Goal: Information Seeking & Learning: Learn about a topic

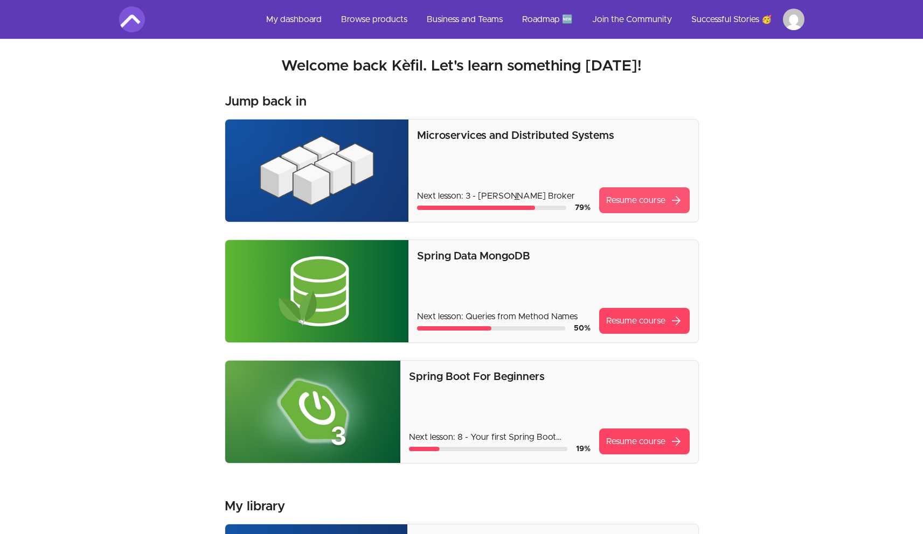
click at [646, 198] on link "Resume course arrow_forward" at bounding box center [644, 200] width 91 height 26
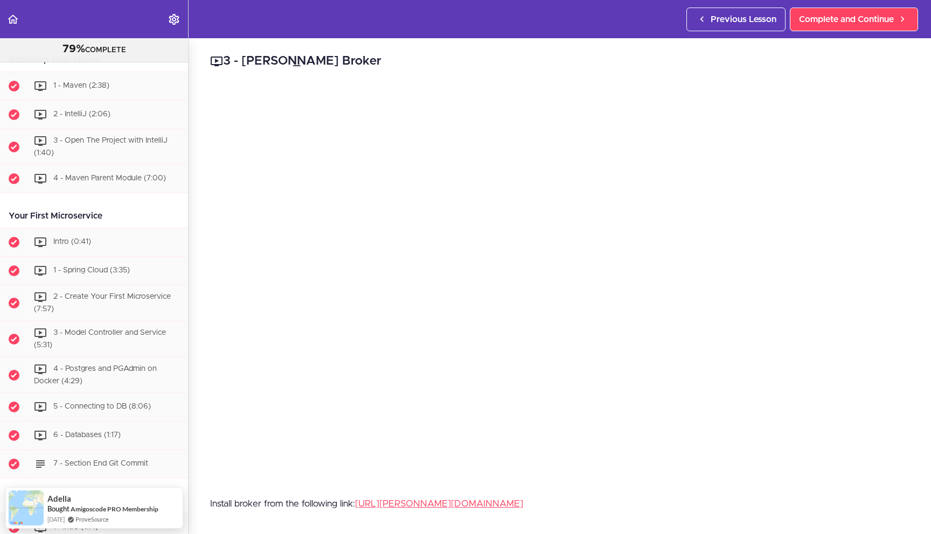
scroll to position [242, 0]
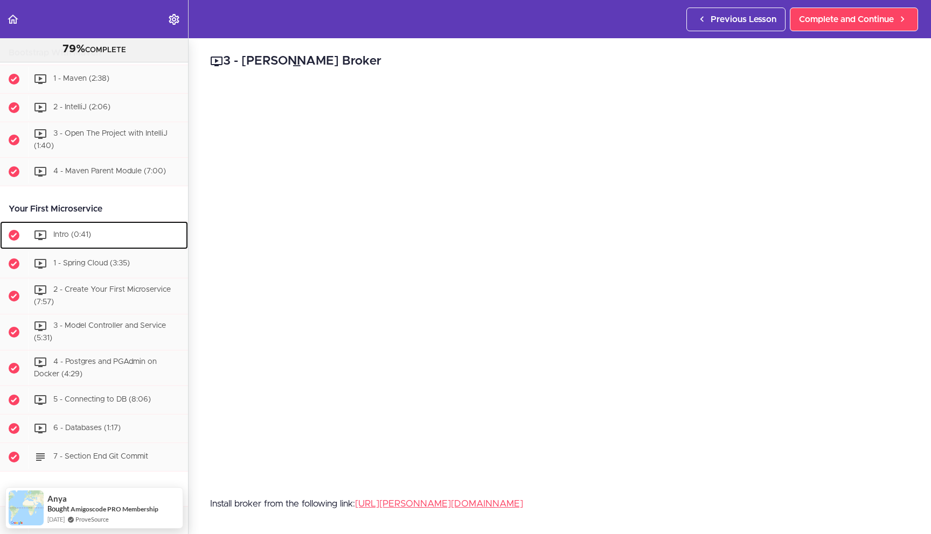
click at [68, 233] on span "Intro (0:41)" at bounding box center [72, 236] width 38 height 8
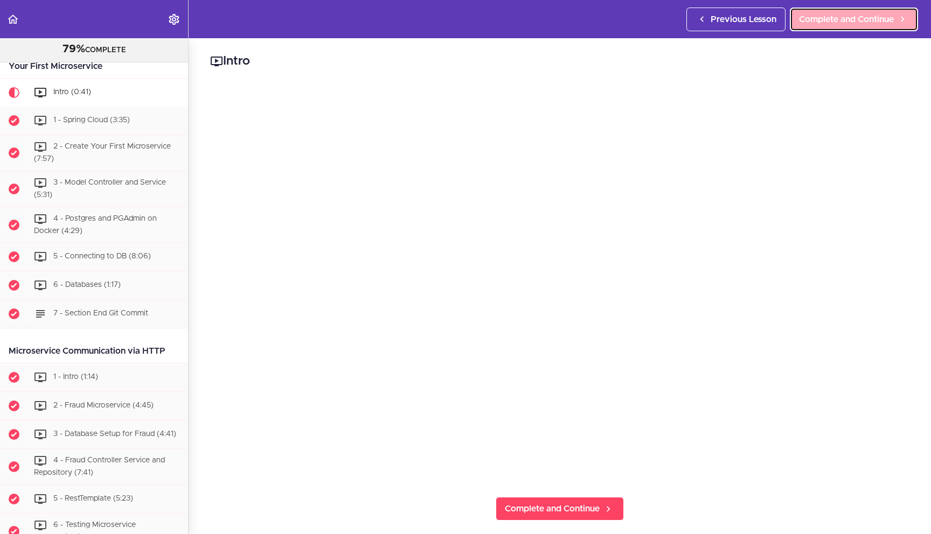
click at [854, 14] on span "Complete and Continue" at bounding box center [846, 19] width 95 height 13
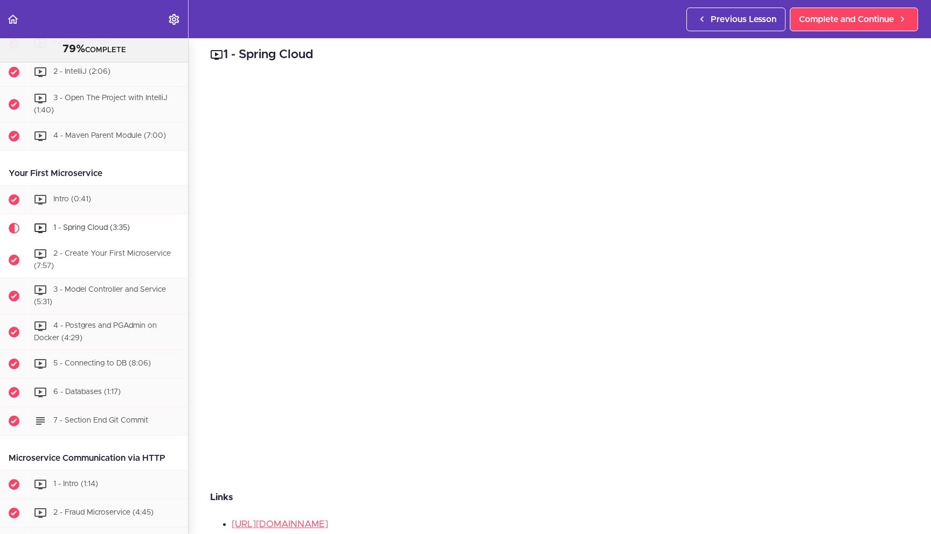
scroll to position [264, 0]
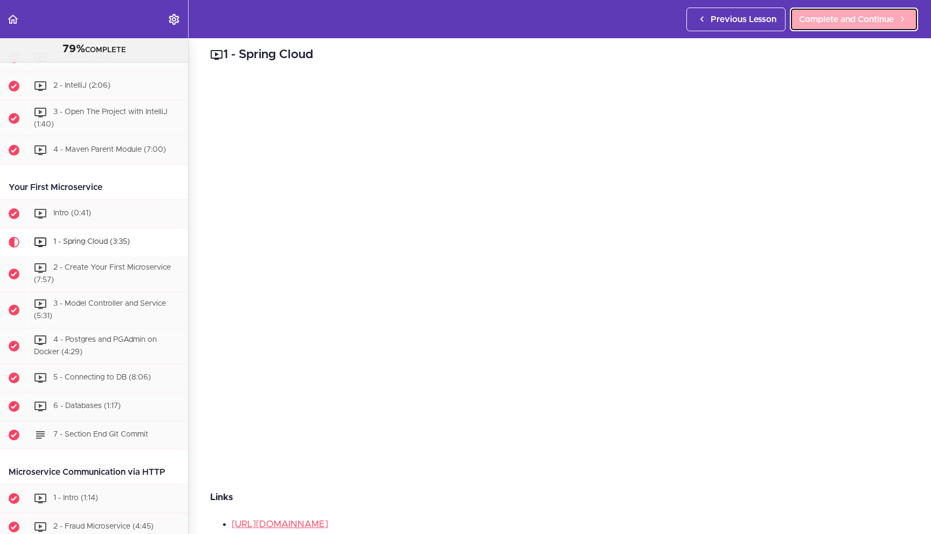
click at [845, 22] on span "Complete and Continue" at bounding box center [846, 19] width 95 height 13
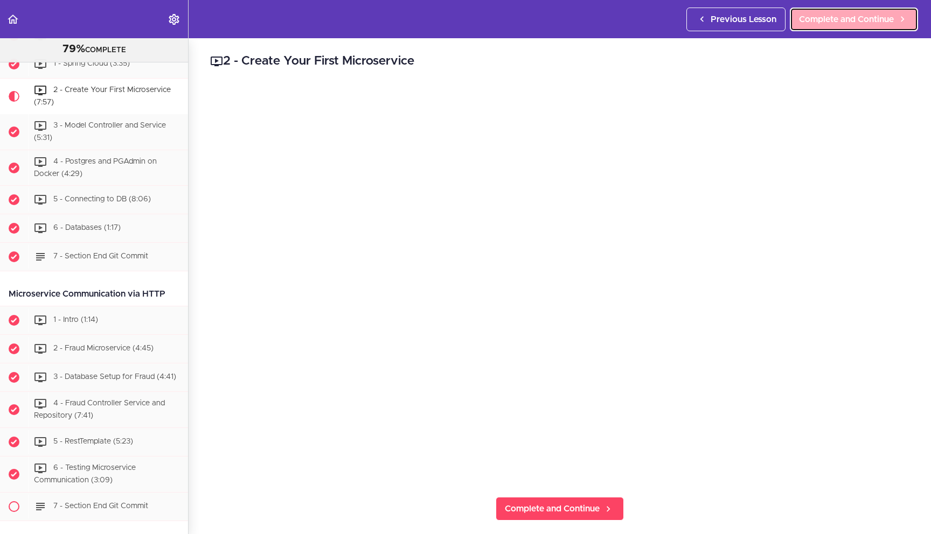
click at [882, 19] on span "Complete and Continue" at bounding box center [846, 19] width 95 height 13
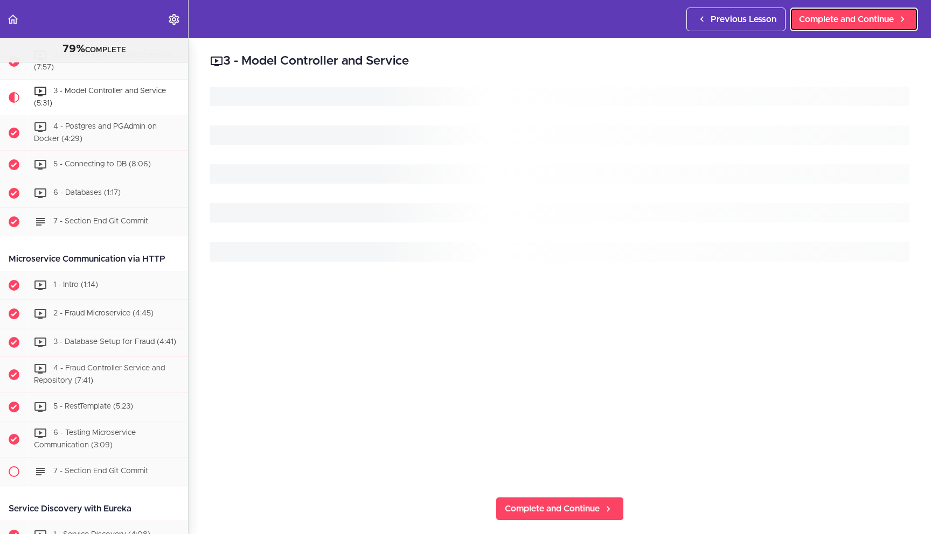
scroll to position [478, 0]
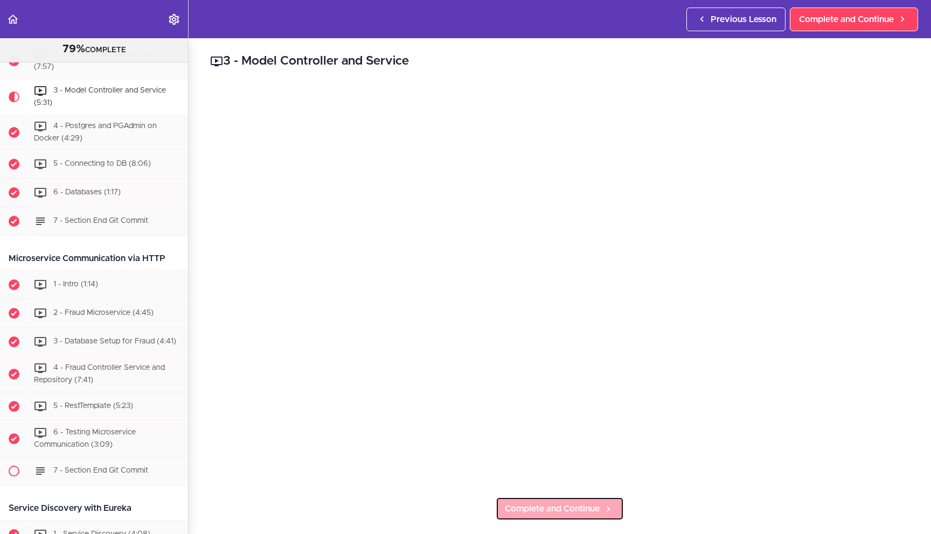
click at [583, 503] on span "Complete and Continue" at bounding box center [552, 509] width 95 height 13
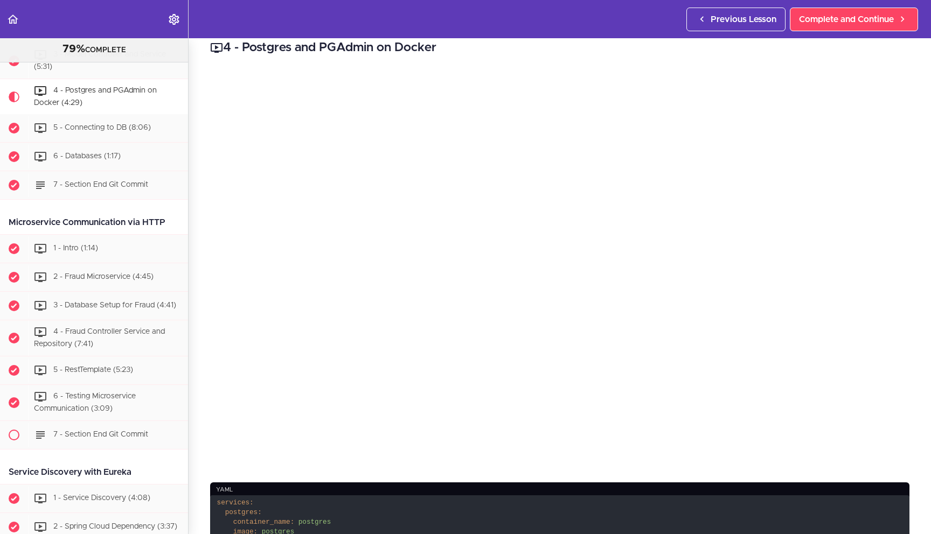
scroll to position [20, 0]
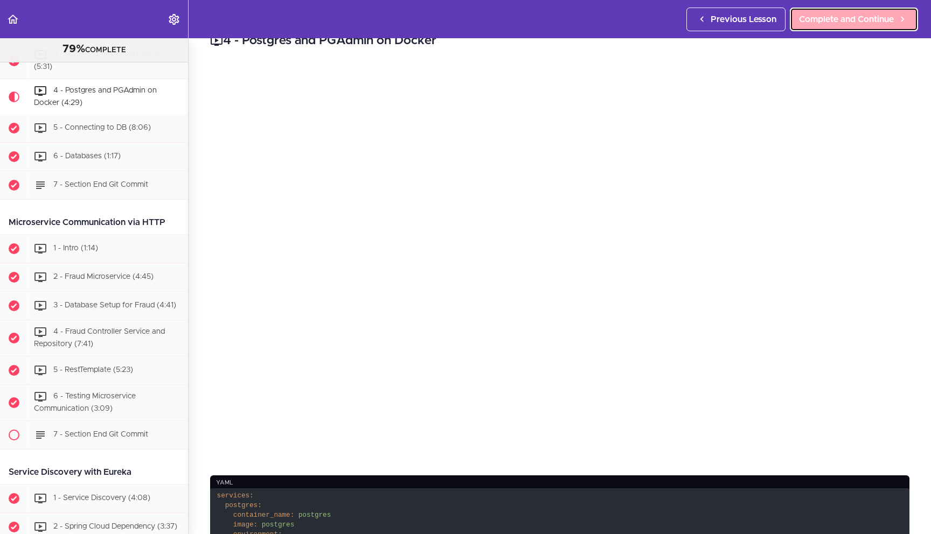
click at [837, 18] on span "Complete and Continue" at bounding box center [846, 19] width 95 height 13
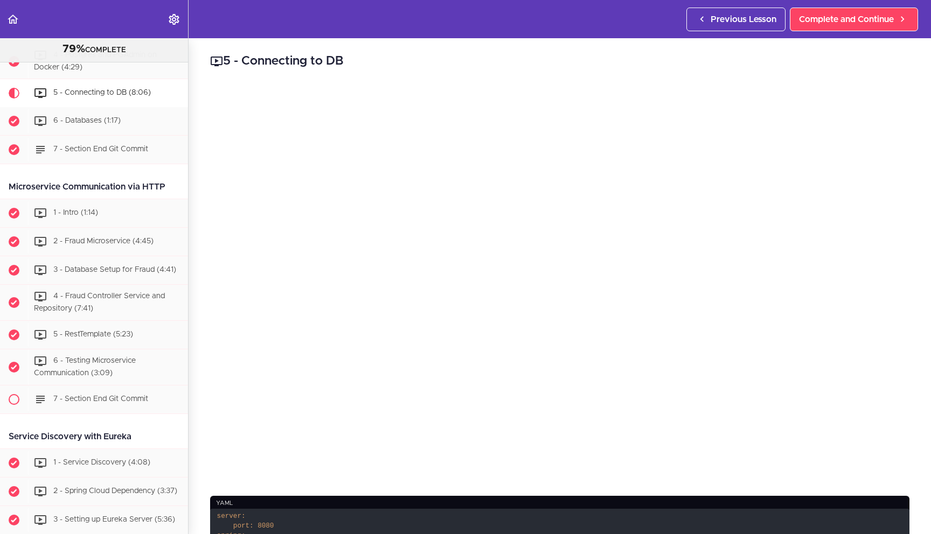
scroll to position [550, 0]
click at [839, 17] on span "Complete and Continue" at bounding box center [846, 19] width 95 height 13
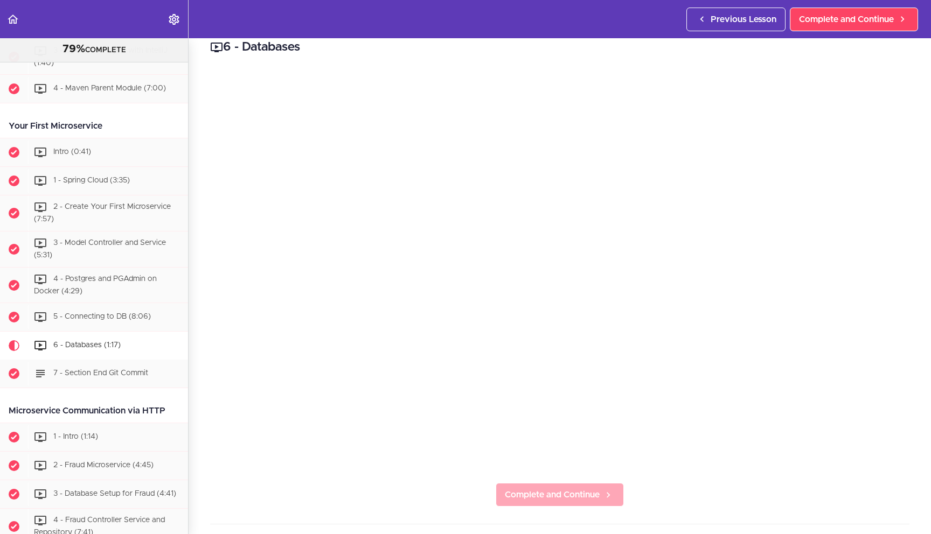
scroll to position [21, 0]
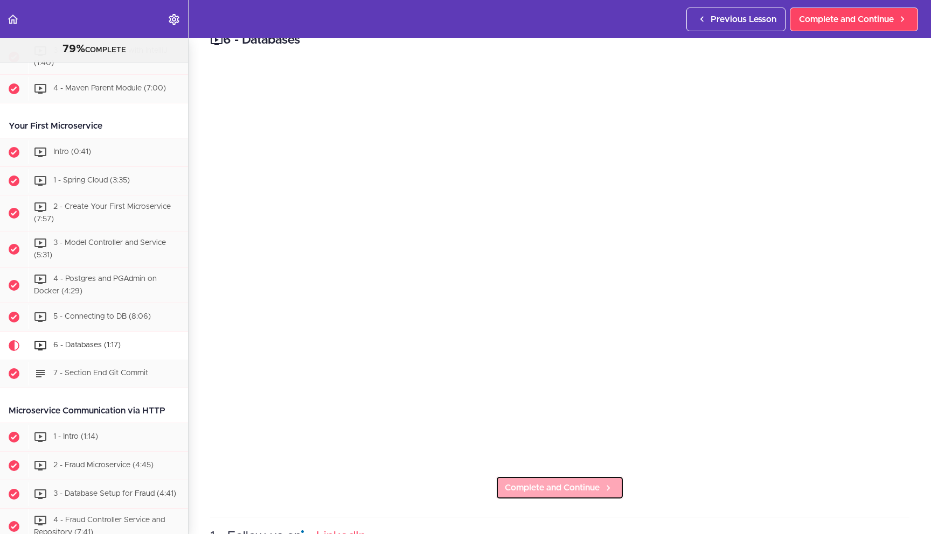
click at [559, 483] on span "Complete and Continue" at bounding box center [552, 488] width 95 height 13
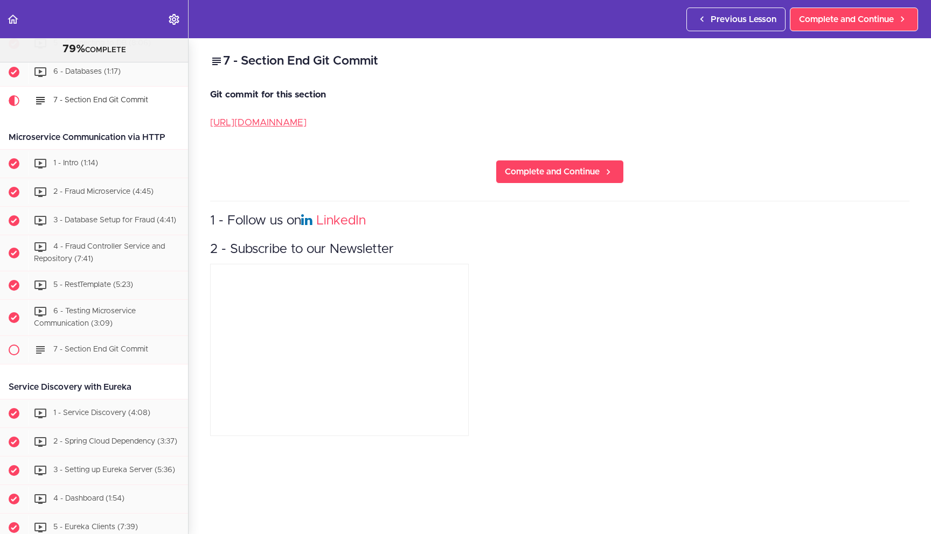
scroll to position [607, 0]
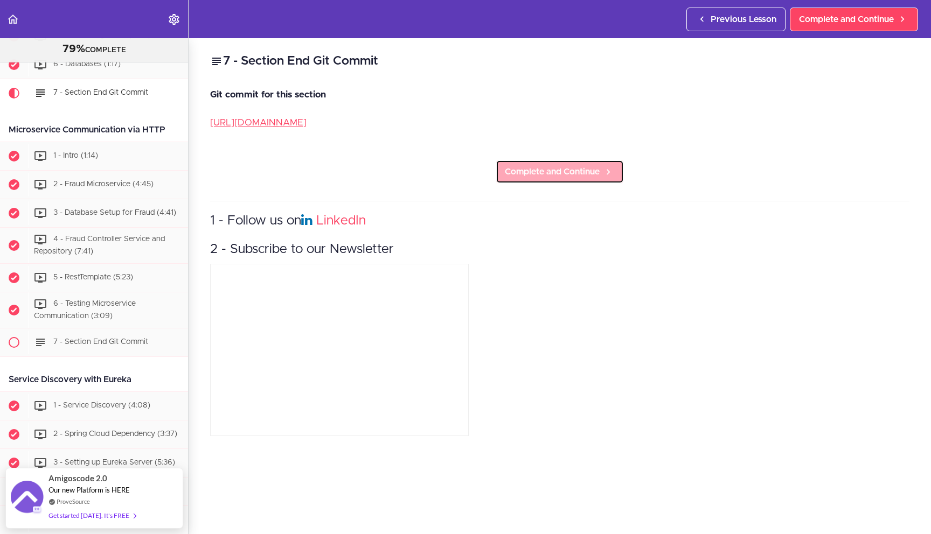
click at [566, 165] on span "Complete and Continue" at bounding box center [552, 171] width 95 height 13
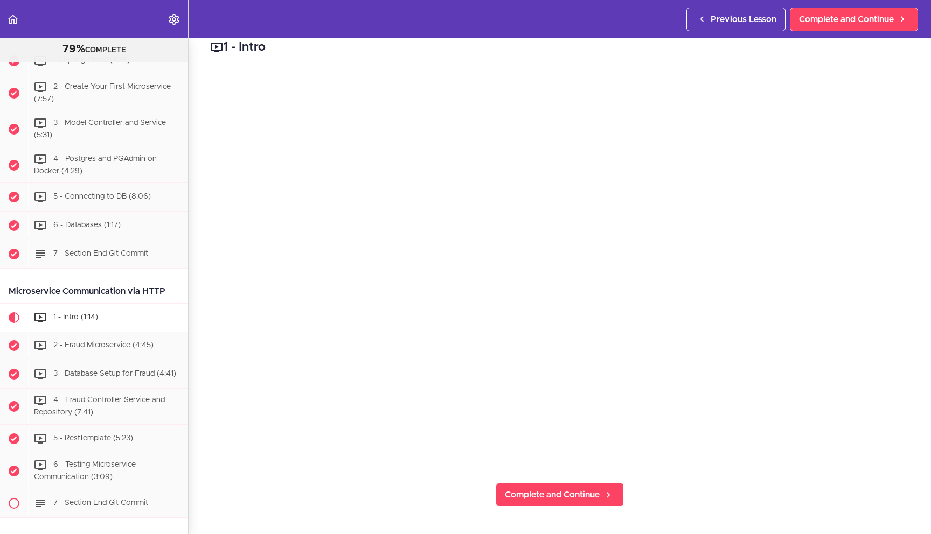
scroll to position [28, 0]
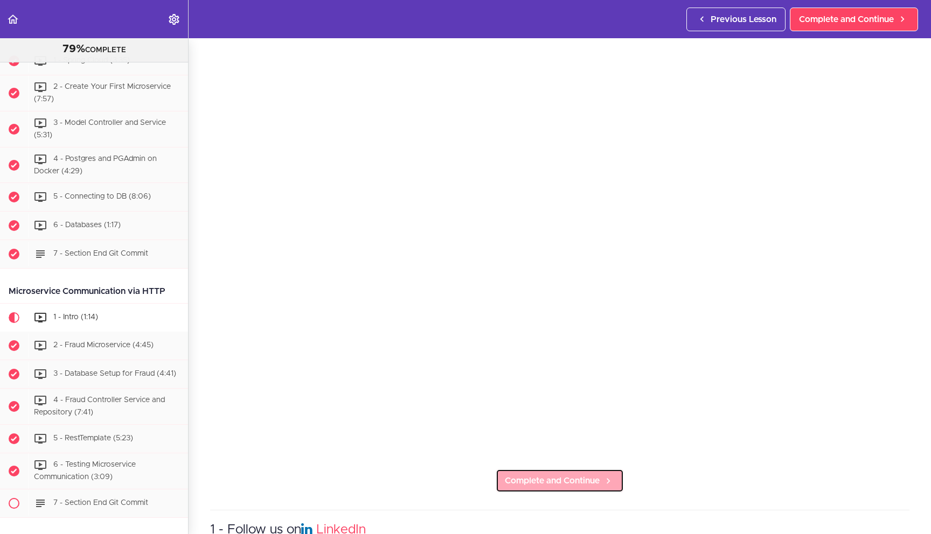
click at [550, 478] on span "Complete and Continue" at bounding box center [552, 481] width 95 height 13
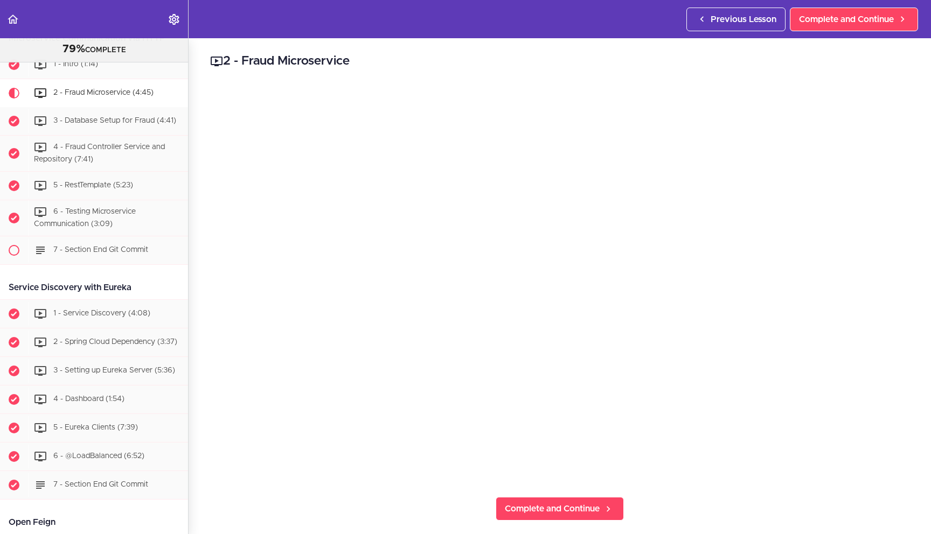
scroll to position [39, 0]
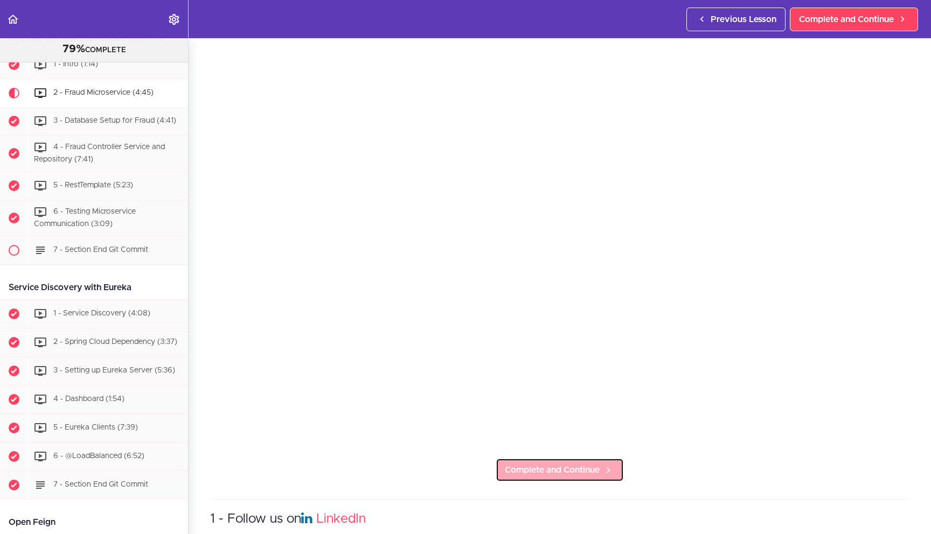
click at [548, 464] on span "Complete and Continue" at bounding box center [552, 470] width 95 height 13
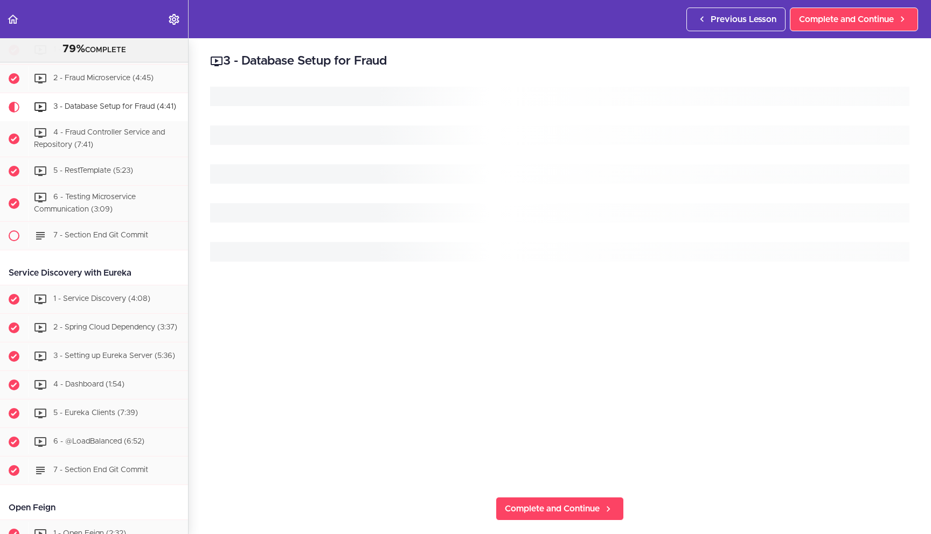
scroll to position [727, 0]
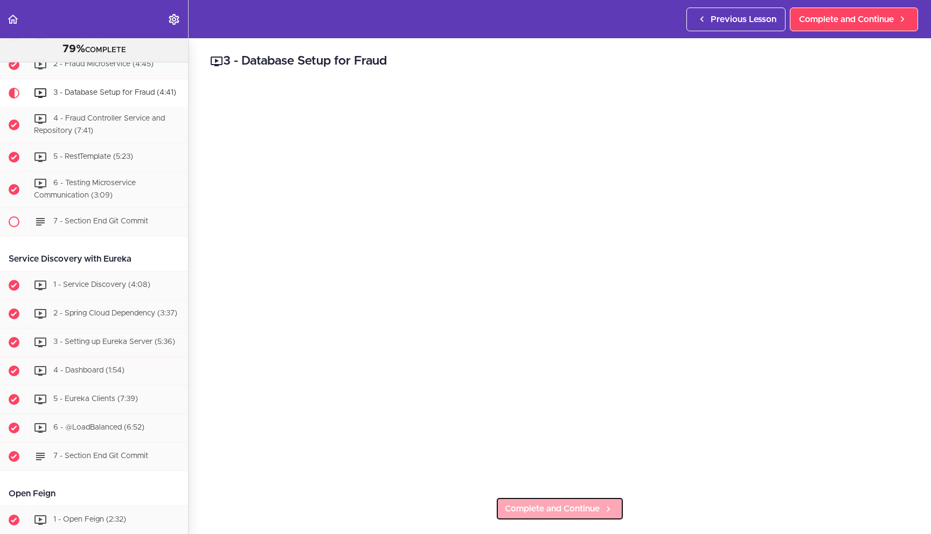
click at [596, 504] on link "Complete and Continue" at bounding box center [560, 509] width 128 height 24
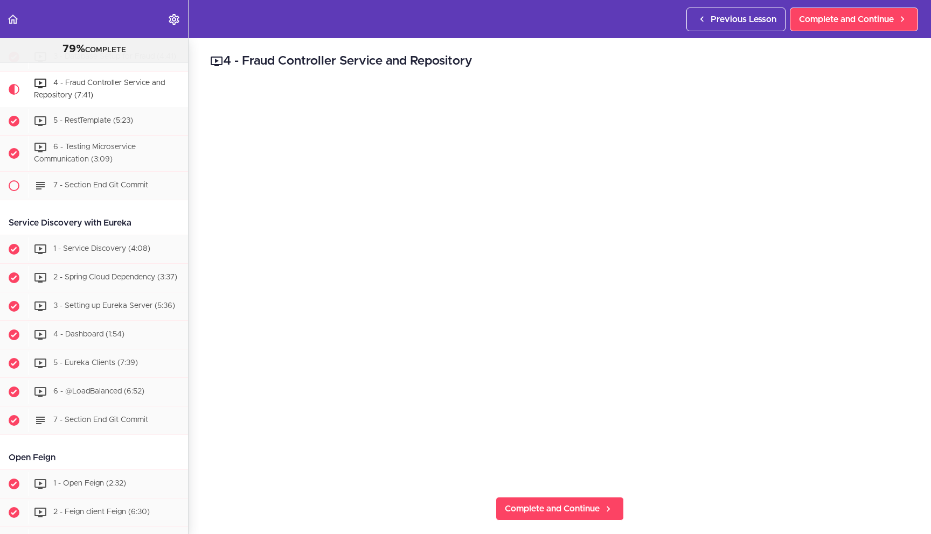
scroll to position [763, 0]
click at [552, 509] on span "Complete and Continue" at bounding box center [552, 509] width 95 height 13
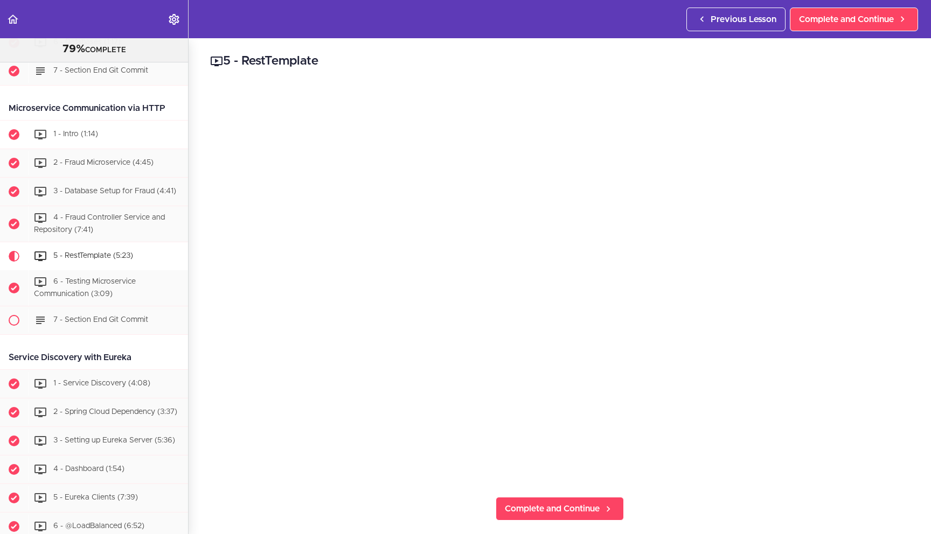
scroll to position [554, 0]
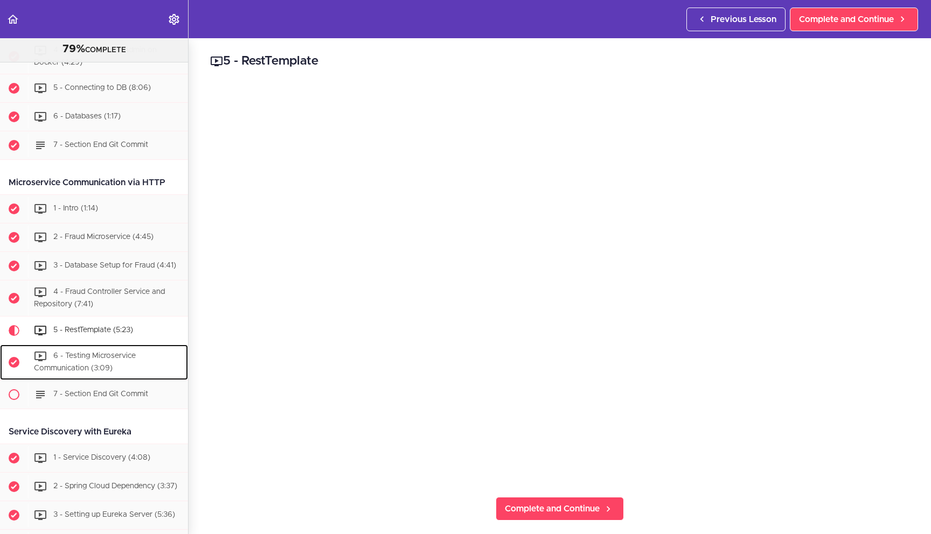
click at [108, 361] on span "6 - Testing Microservice Communication (3:09)" at bounding box center [85, 362] width 102 height 20
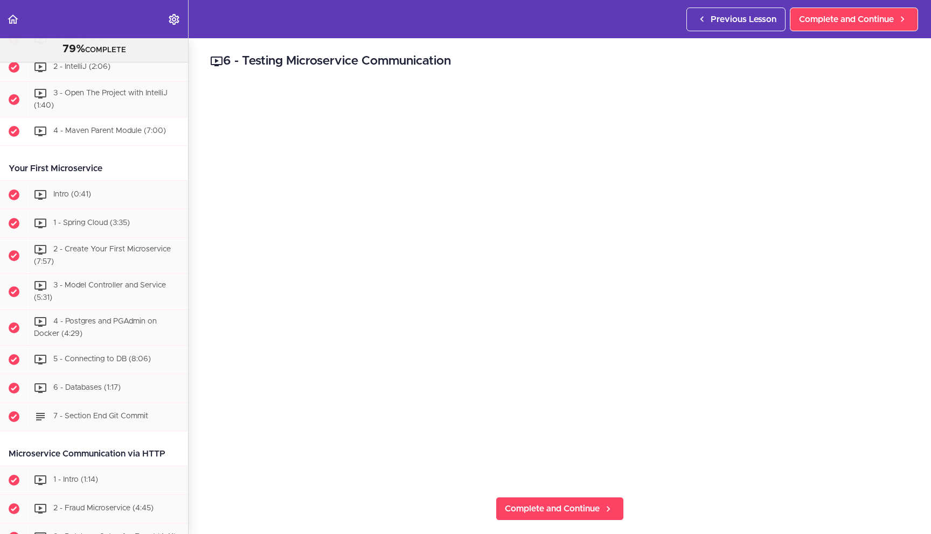
scroll to position [290, 0]
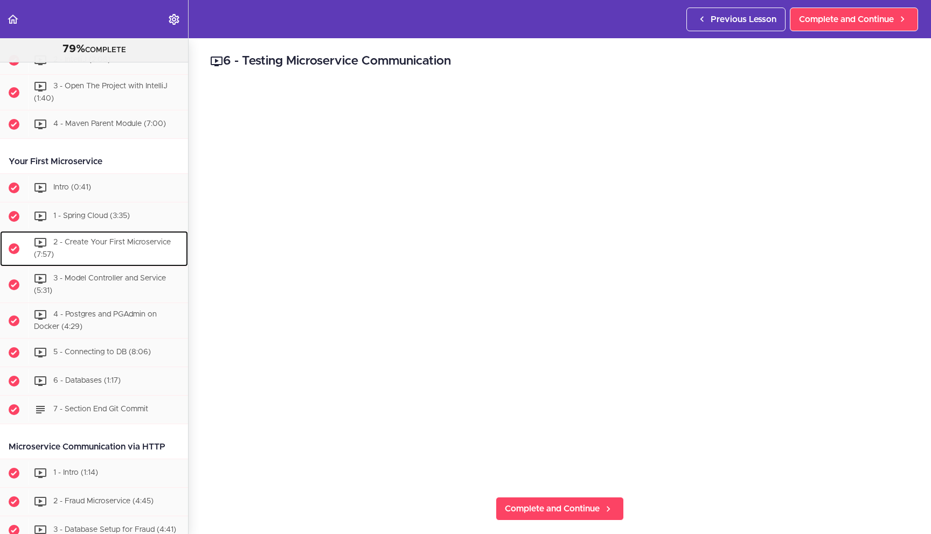
click at [89, 242] on span "2 - Create Your First Microservice (7:57)" at bounding box center [102, 249] width 137 height 20
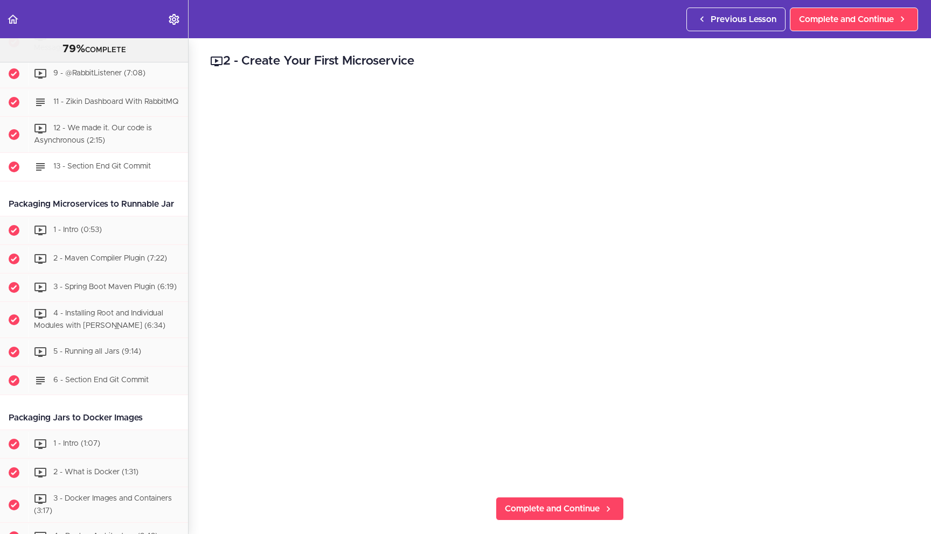
scroll to position [2462, 0]
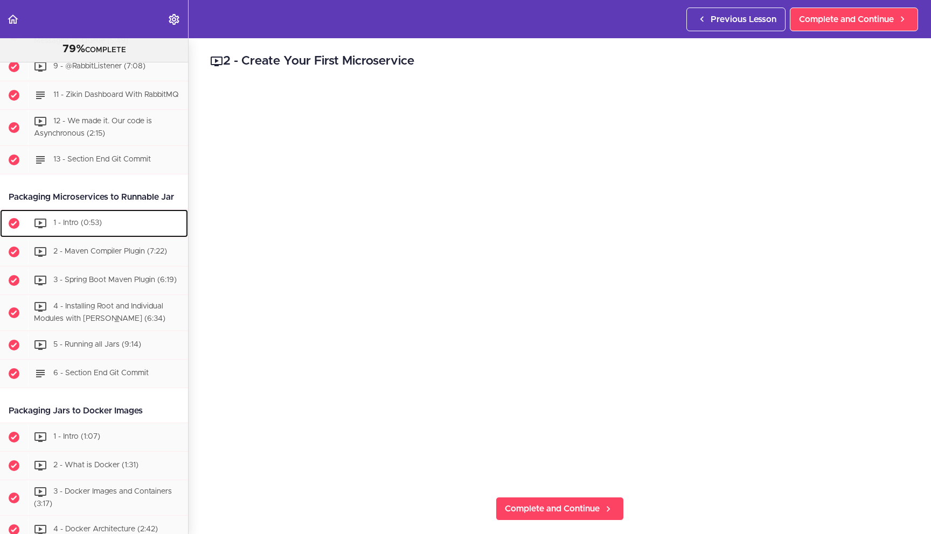
click at [88, 227] on span "1 - Intro (0:53)" at bounding box center [77, 223] width 48 height 8
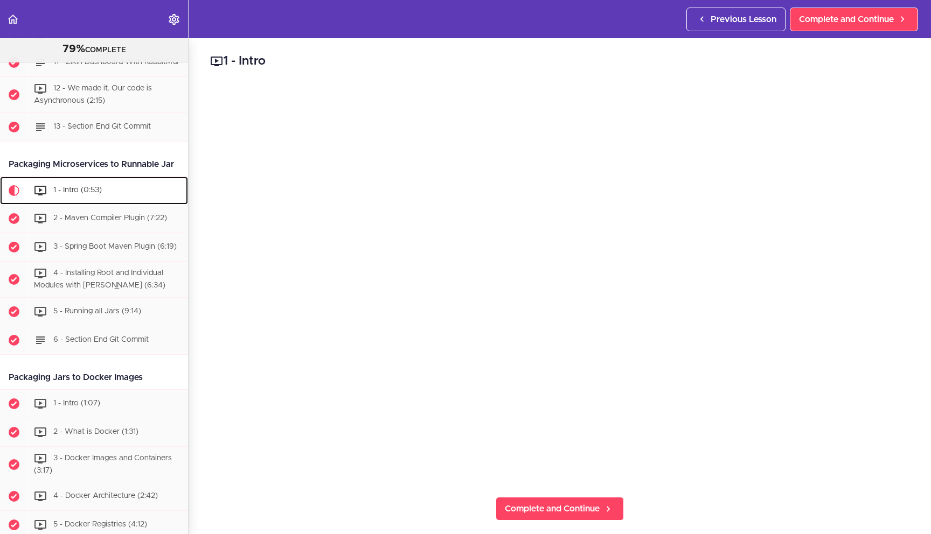
scroll to position [2654, 0]
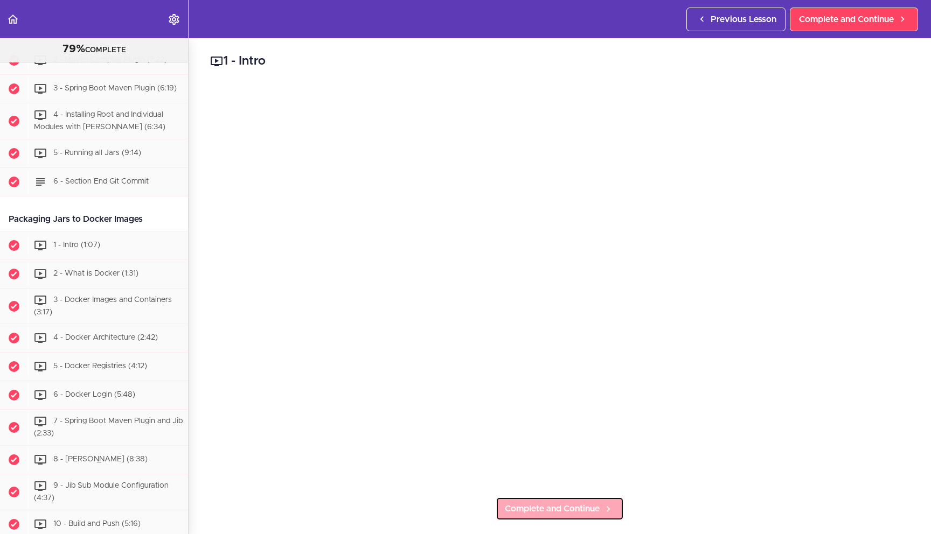
click at [543, 503] on span "Complete and Continue" at bounding box center [552, 509] width 95 height 13
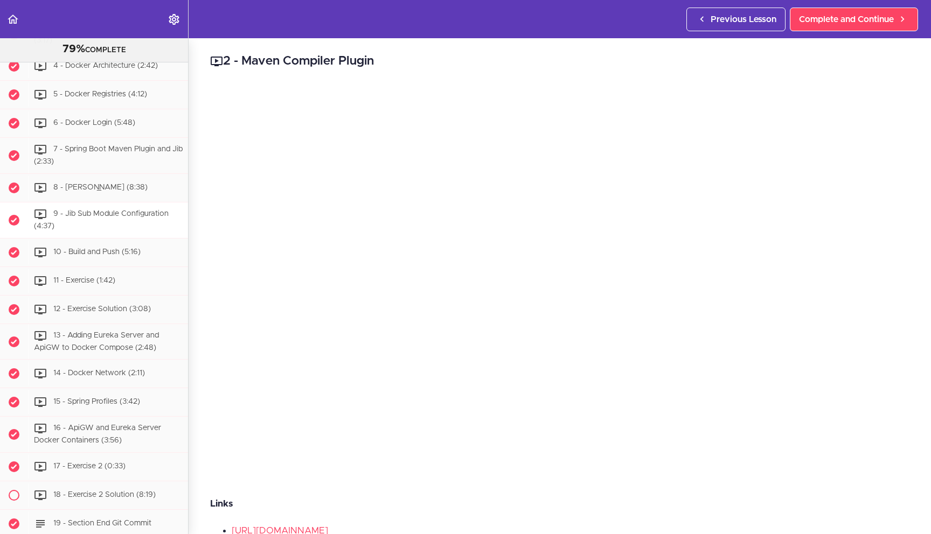
scroll to position [3071, 0]
